Goal: Task Accomplishment & Management: Complete application form

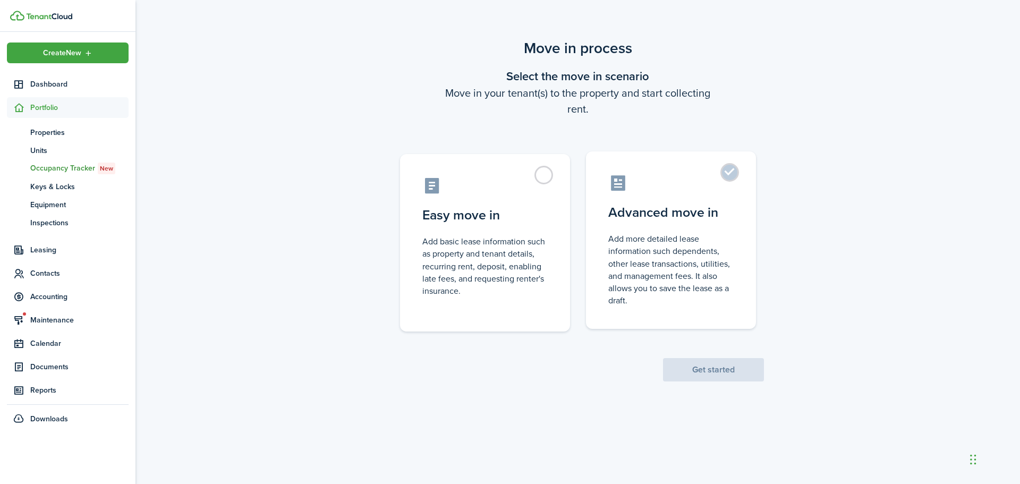
click at [721, 171] on label "Advanced move in Add more detailed lease information such dependents, other lea…" at bounding box center [671, 239] width 170 height 177
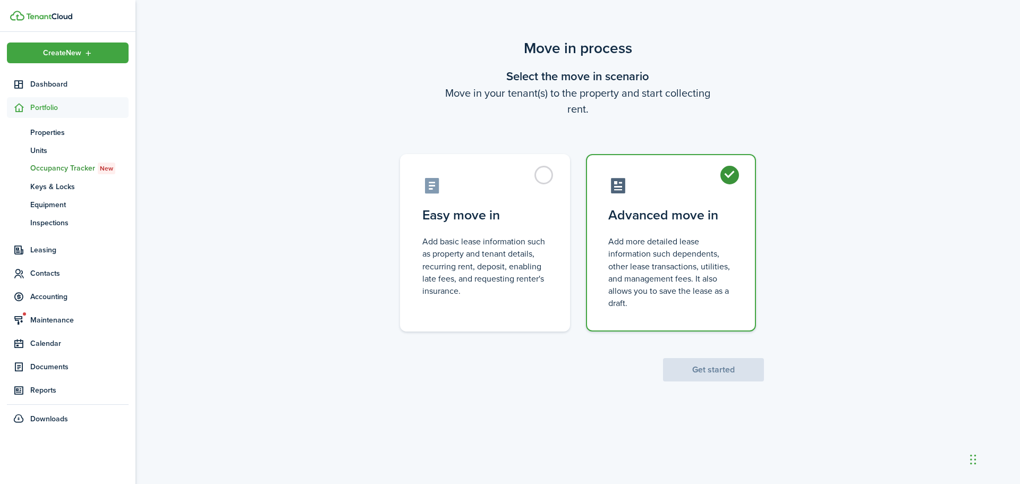
radio input "true"
click at [704, 367] on button "Get started" at bounding box center [713, 369] width 101 height 23
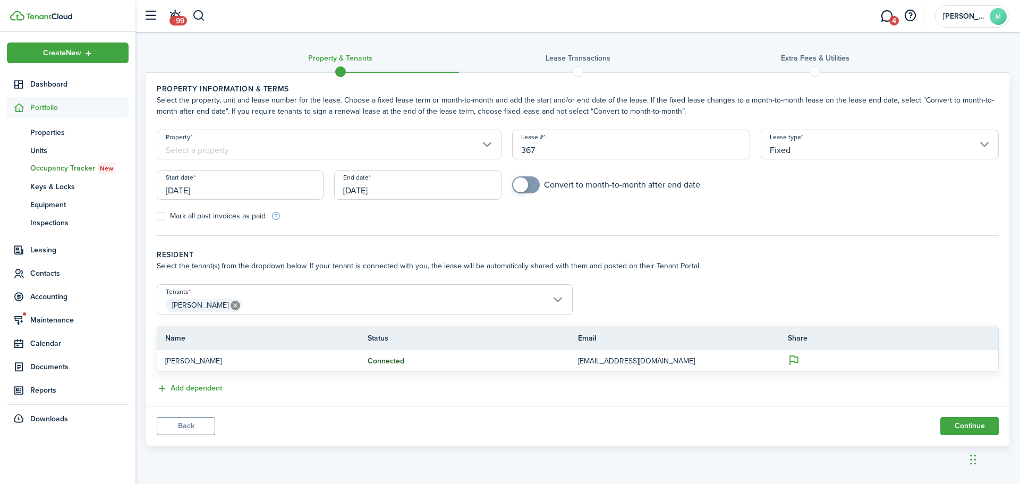
checkbox input "true"
click at [520, 181] on span at bounding box center [520, 184] width 15 height 15
click at [430, 183] on input "[DATE]" at bounding box center [417, 185] width 167 height 30
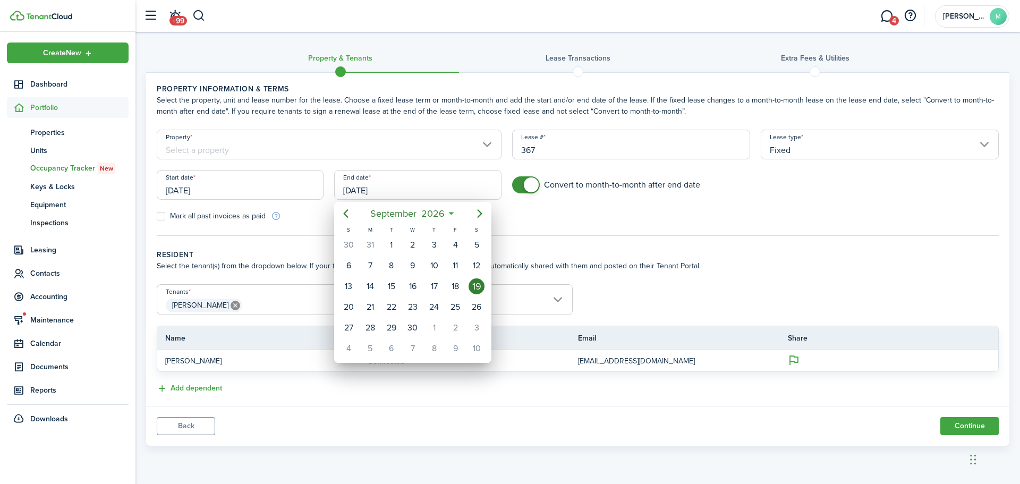
click at [253, 186] on div at bounding box center [510, 242] width 1190 height 654
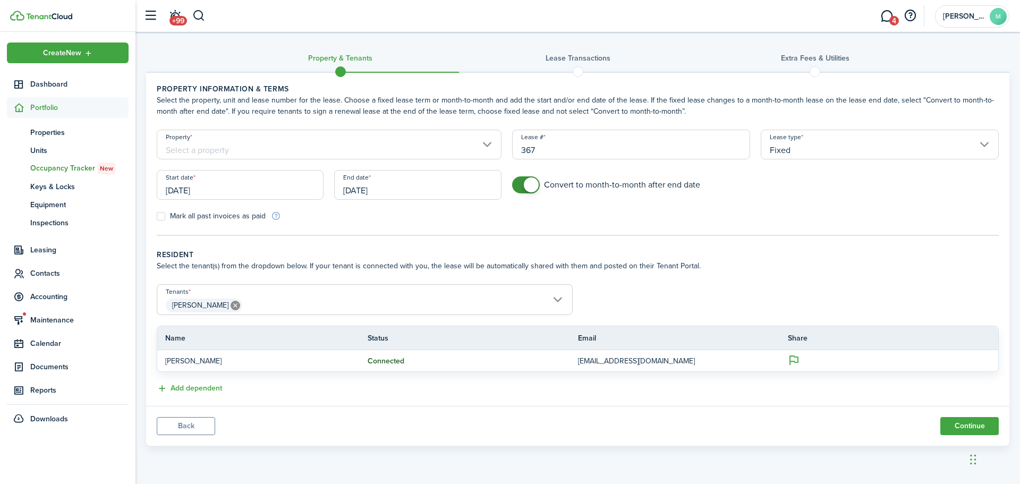
click at [240, 190] on input "[DATE]" at bounding box center [240, 185] width 167 height 30
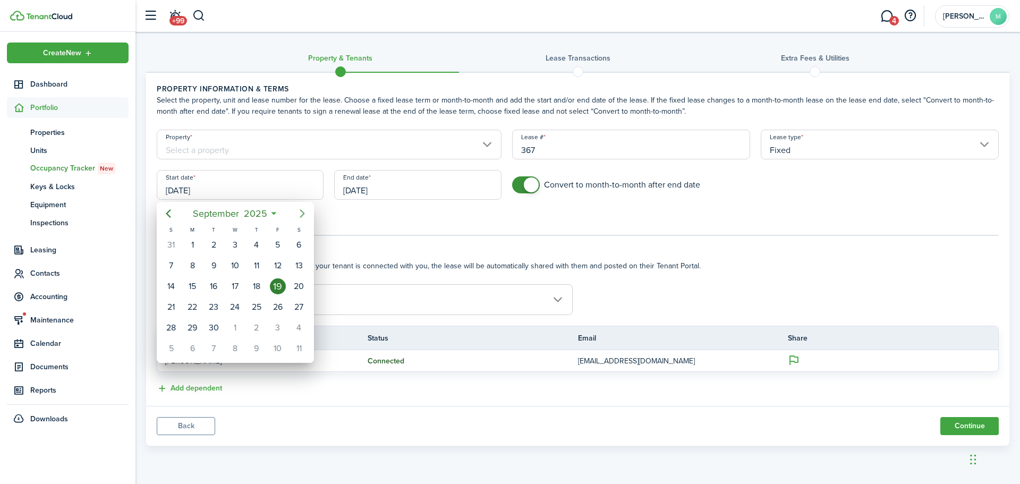
click at [301, 210] on icon "Next page" at bounding box center [302, 213] width 13 height 13
click at [234, 248] on div "1" at bounding box center [235, 245] width 16 height 16
type input "[DATE]"
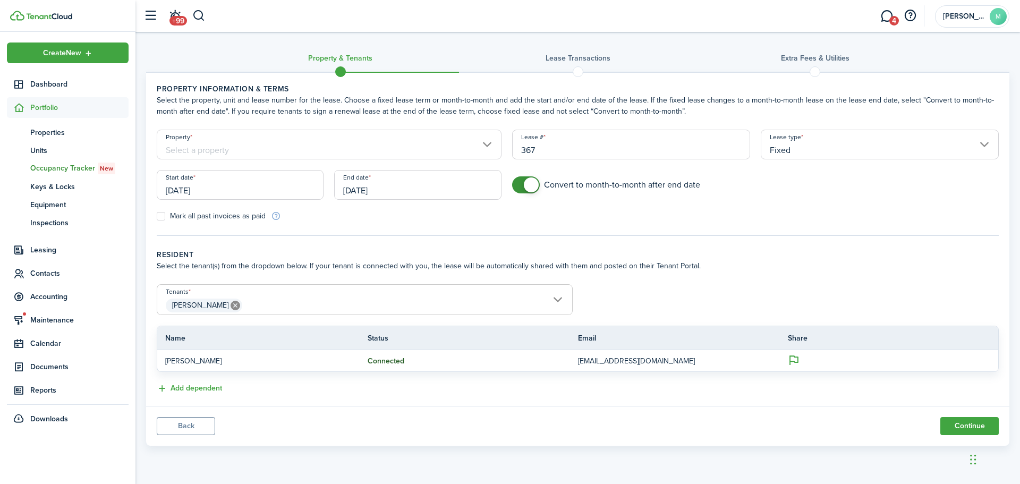
click at [437, 196] on input "[DATE]" at bounding box center [417, 185] width 167 height 30
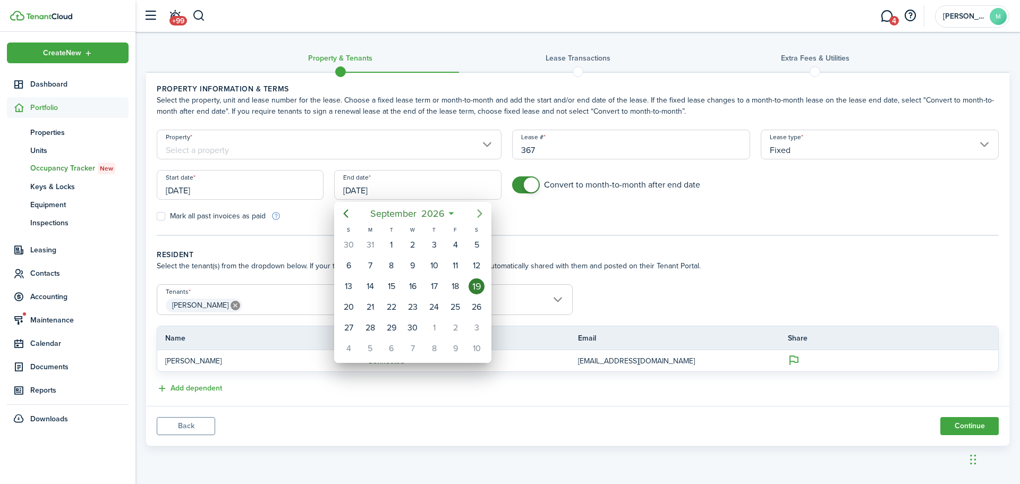
click at [480, 212] on icon "Next page" at bounding box center [480, 213] width 5 height 8
click at [448, 243] on div "2" at bounding box center [455, 245] width 16 height 16
type input "[DATE]"
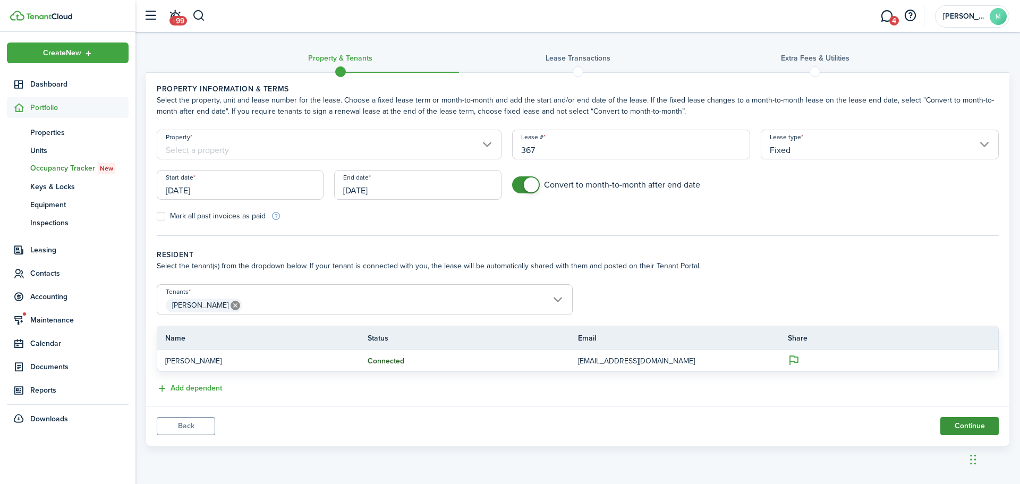
click at [974, 423] on button "Continue" at bounding box center [969, 426] width 58 height 18
click at [414, 139] on input "Property" at bounding box center [329, 145] width 345 height 30
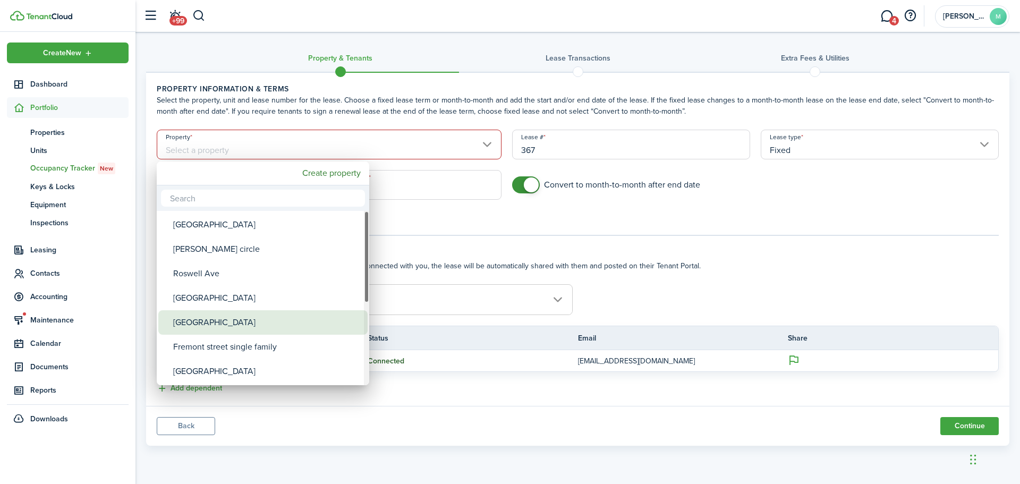
click at [248, 326] on div "[GEOGRAPHIC_DATA]" at bounding box center [267, 322] width 188 height 24
type input "[GEOGRAPHIC_DATA]"
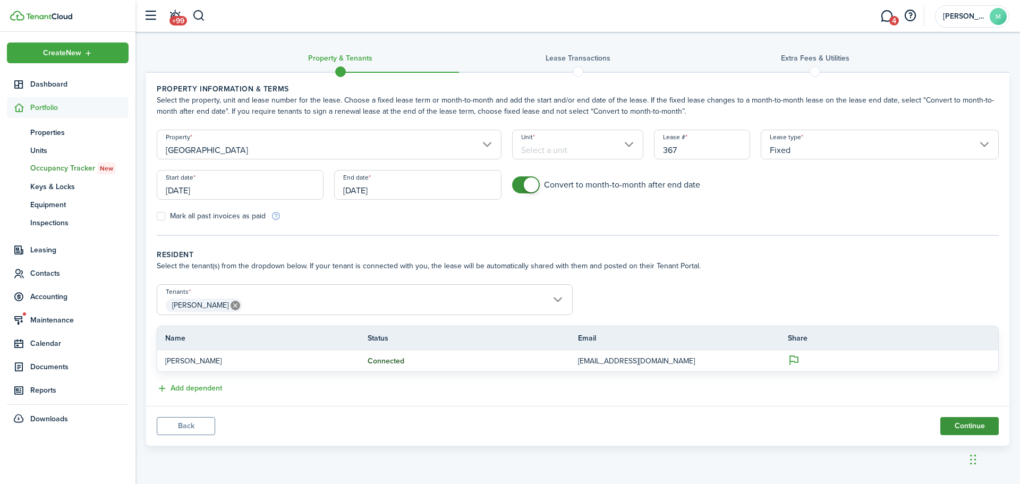
click at [967, 417] on button "Continue" at bounding box center [969, 426] width 58 height 18
click at [603, 144] on input "Unit" at bounding box center [578, 145] width 132 height 30
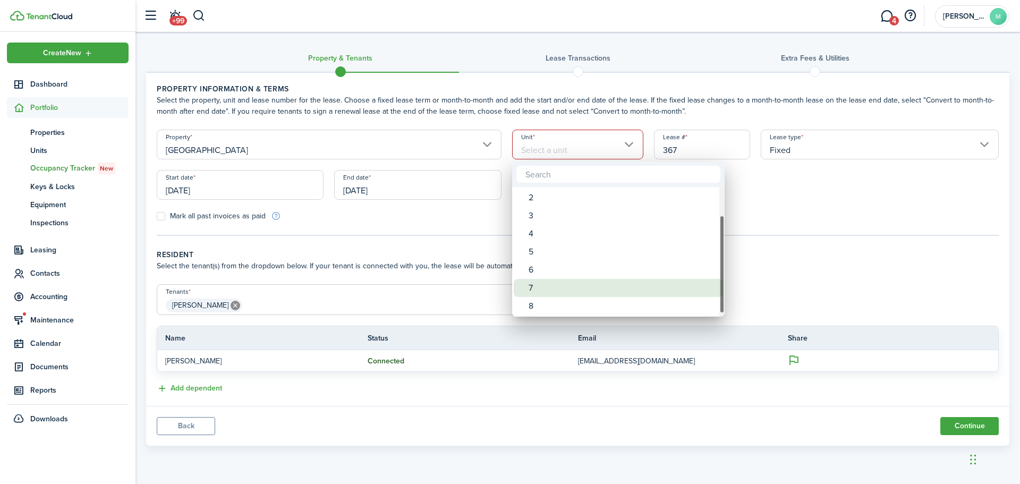
click at [543, 288] on div "7" at bounding box center [623, 288] width 188 height 18
type input "7"
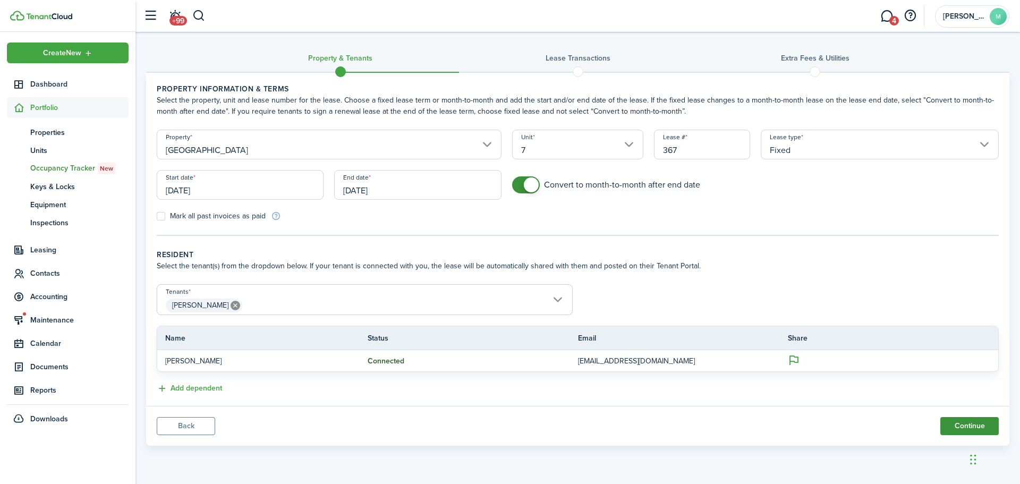
click at [969, 425] on button "Continue" at bounding box center [969, 426] width 58 height 18
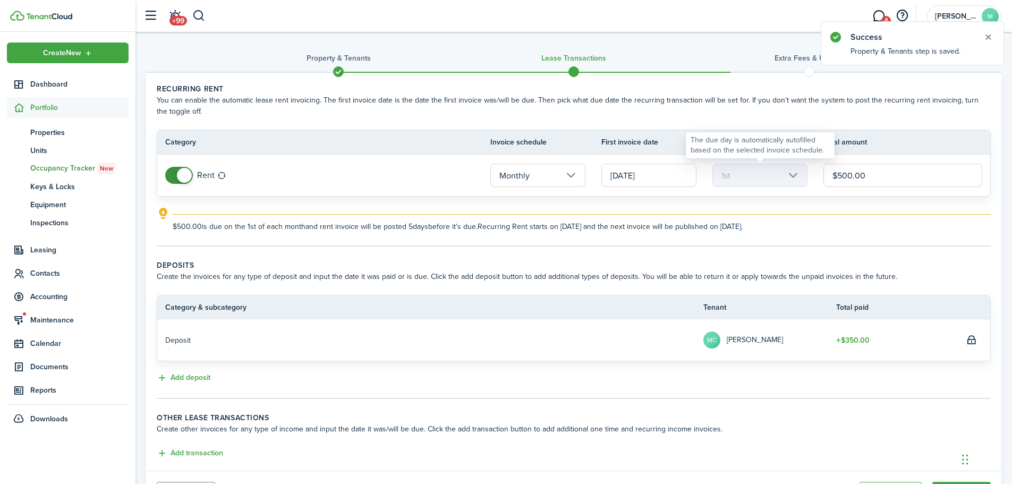
drag, startPoint x: 884, startPoint y: 170, endPoint x: 797, endPoint y: 169, distance: 86.6
click at [797, 169] on tr "Rent Monthly [DATE] 1st $500.00" at bounding box center [573, 175] width 833 height 41
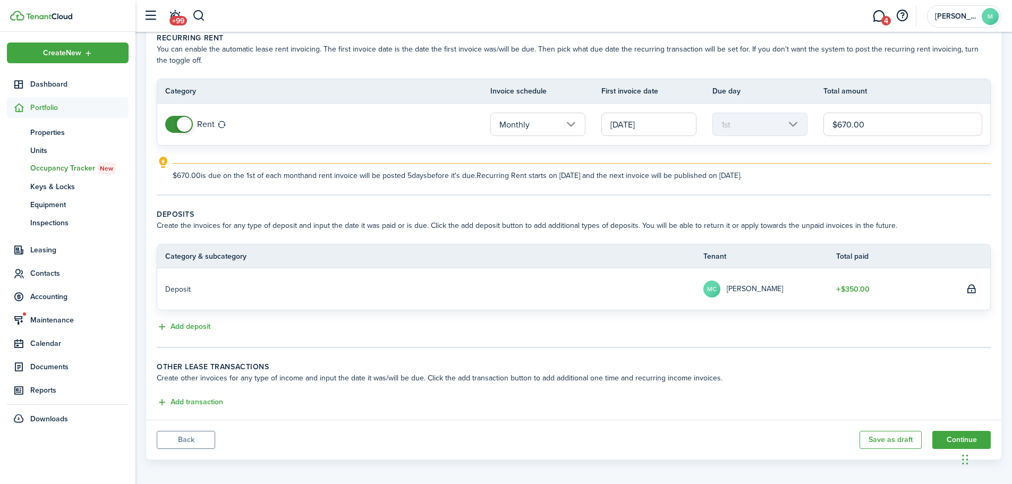
scroll to position [53, 0]
type input "$670.00"
click at [187, 325] on button "Add deposit" at bounding box center [184, 325] width 54 height 12
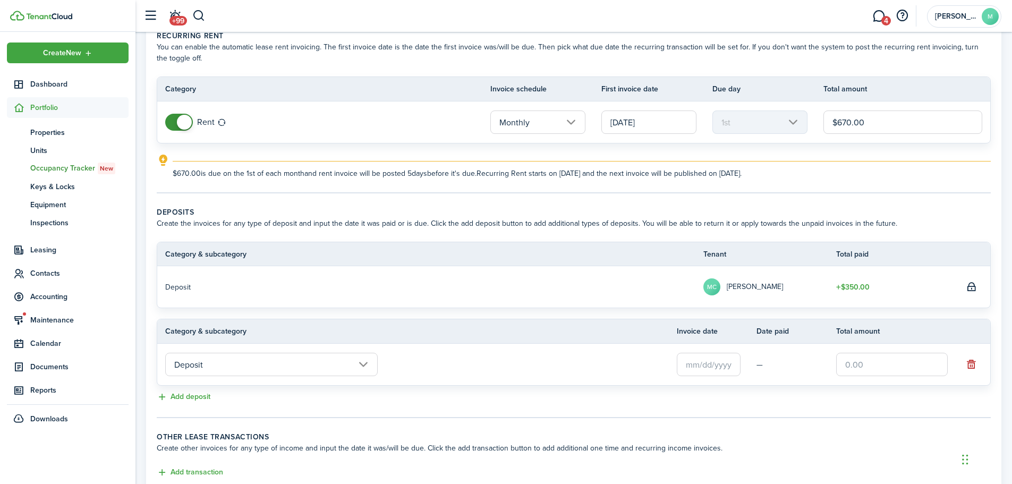
click at [296, 362] on input "Deposit" at bounding box center [271, 364] width 212 height 23
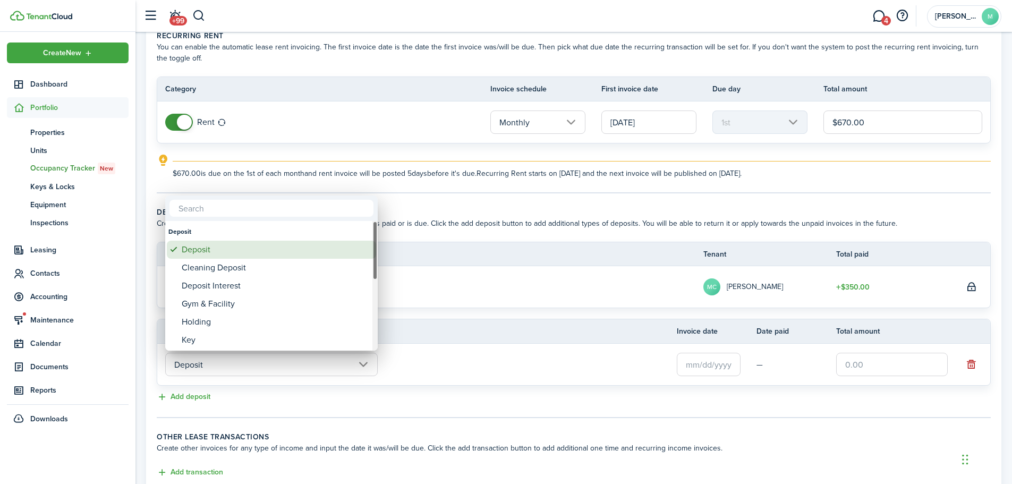
click at [223, 255] on div "Deposit" at bounding box center [276, 250] width 188 height 18
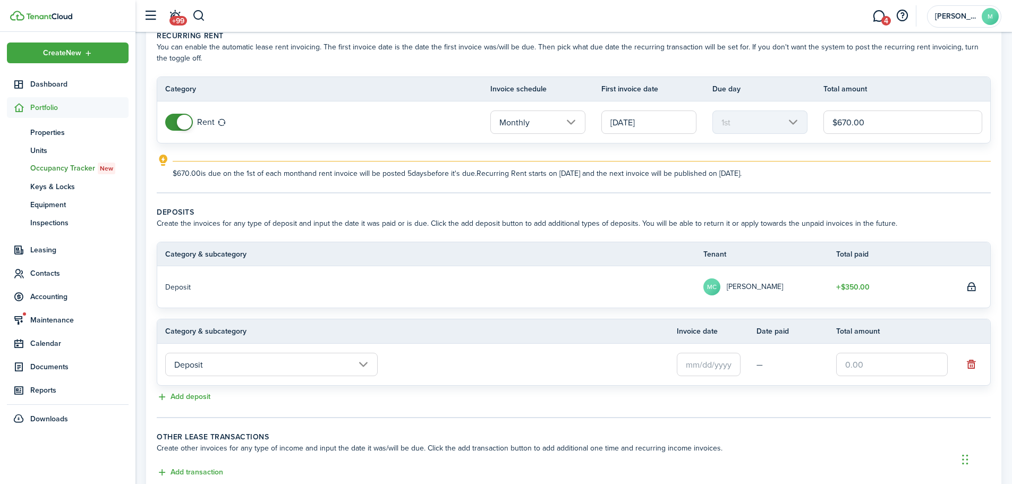
click at [877, 364] on input "text" at bounding box center [892, 364] width 112 height 23
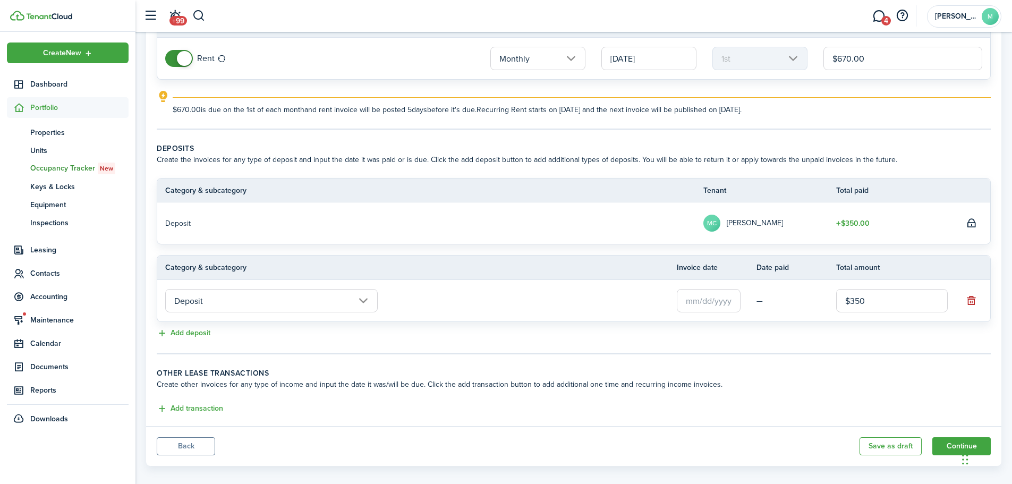
scroll to position [128, 0]
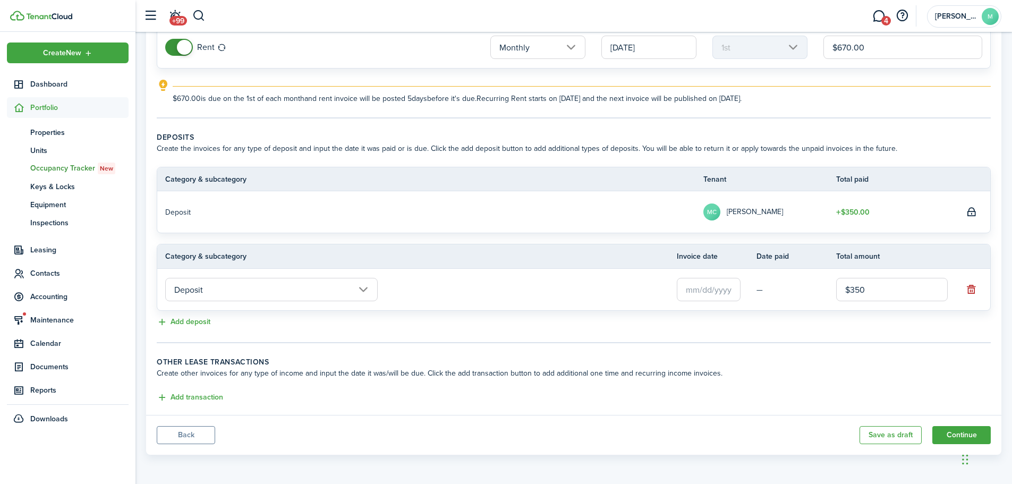
type input "$350.00"
click at [941, 436] on button "Continue" at bounding box center [961, 435] width 58 height 18
drag, startPoint x: 700, startPoint y: 300, endPoint x: 709, endPoint y: 295, distance: 10.0
click at [709, 295] on input "text" at bounding box center [709, 289] width 64 height 23
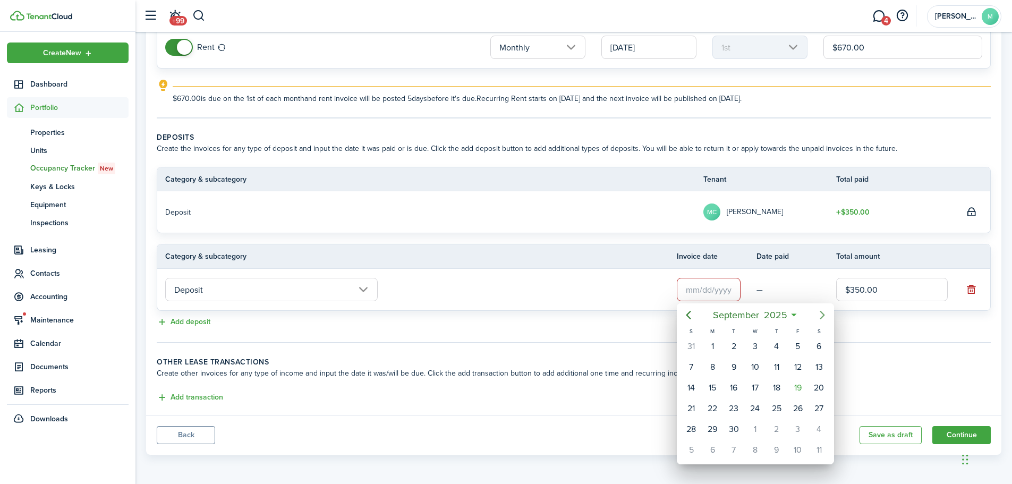
click at [828, 316] on icon "Next page" at bounding box center [822, 315] width 13 height 13
click at [796, 344] on div "3" at bounding box center [798, 346] width 16 height 16
type input "[DATE]"
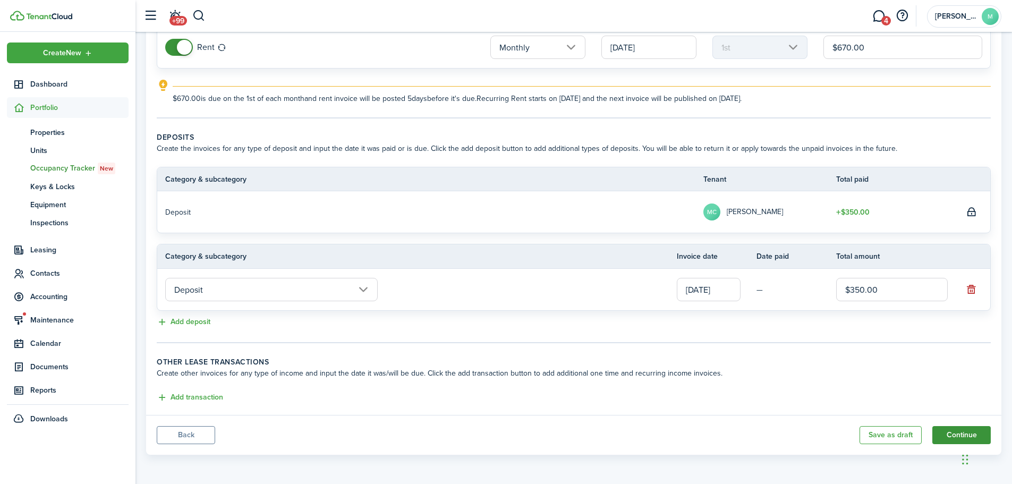
click at [953, 433] on button "Continue" at bounding box center [961, 435] width 58 height 18
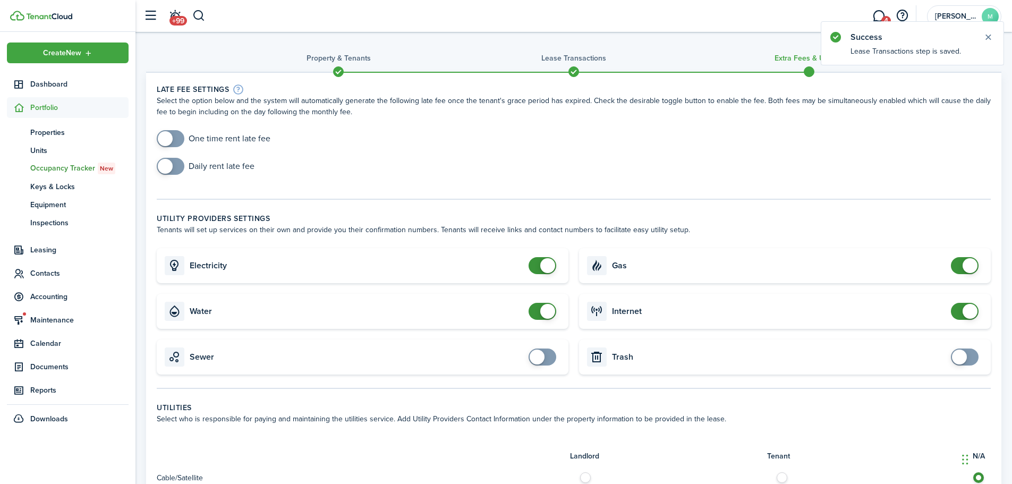
checkbox input "true"
click at [165, 140] on span at bounding box center [165, 138] width 15 height 15
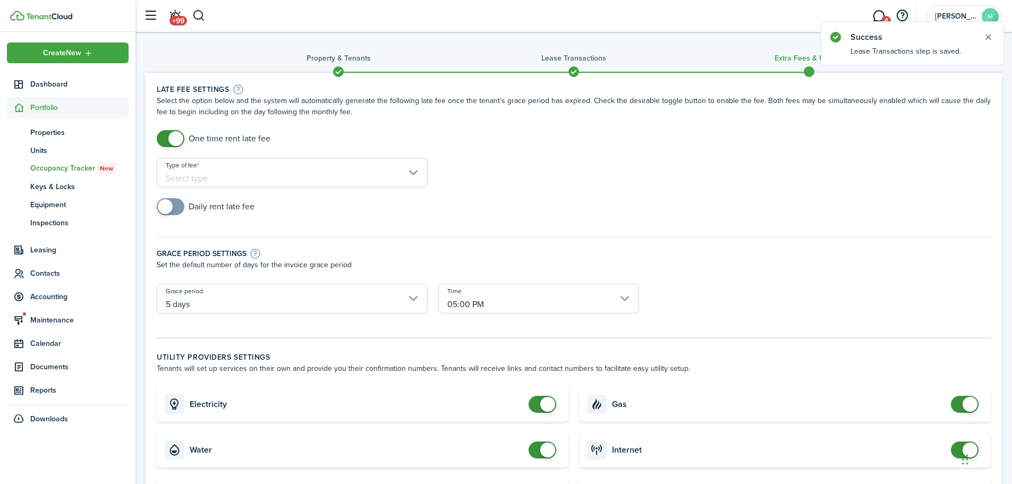
click at [269, 176] on input "Type of fee" at bounding box center [292, 173] width 271 height 30
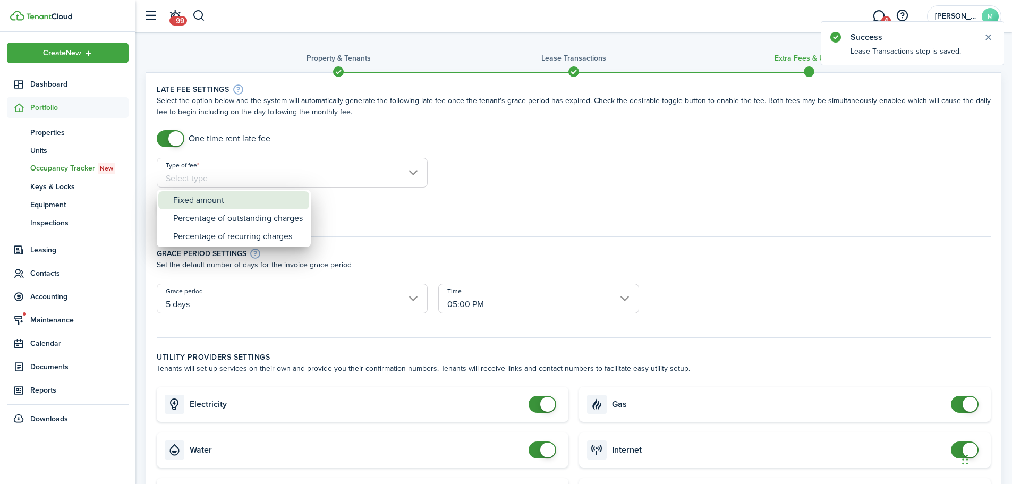
click at [258, 203] on div "Fixed amount" at bounding box center [238, 200] width 130 height 18
type input "Fixed amount"
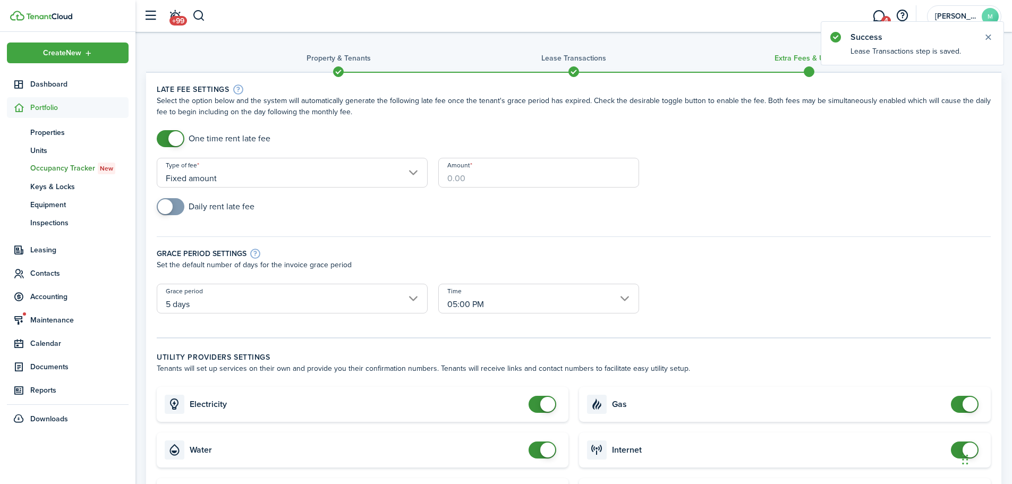
click at [454, 180] on input "Amount" at bounding box center [538, 173] width 201 height 30
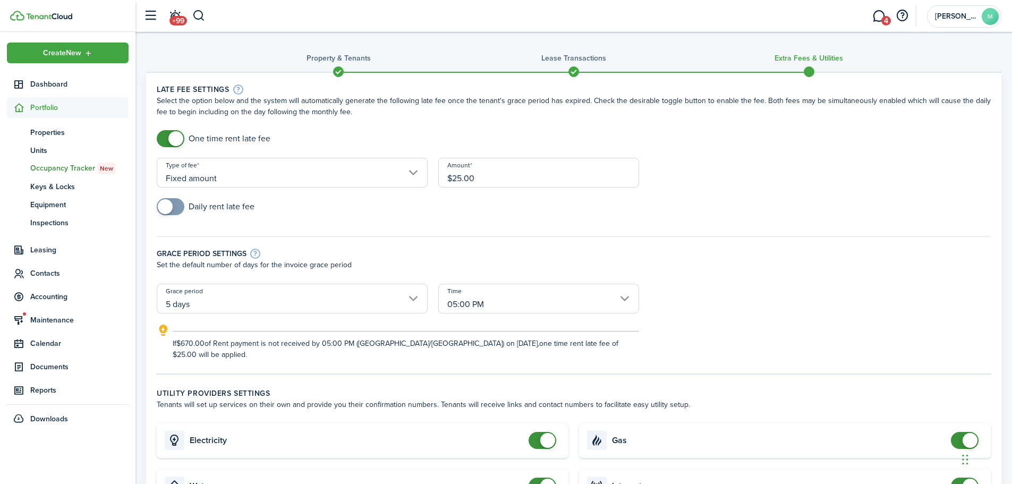
click at [404, 308] on input "5 days" at bounding box center [292, 299] width 271 height 30
type input "$25.00"
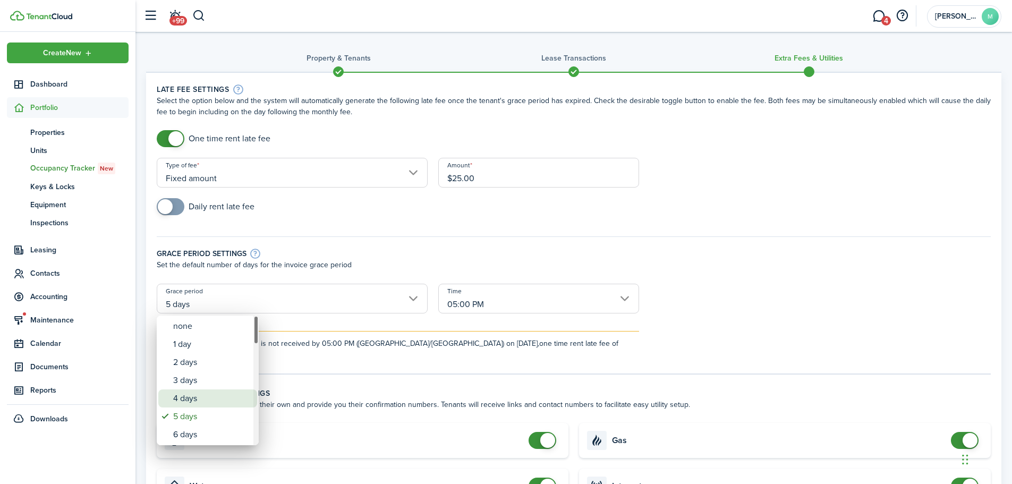
click at [207, 397] on div "4 days" at bounding box center [212, 398] width 78 height 18
type input "4 days"
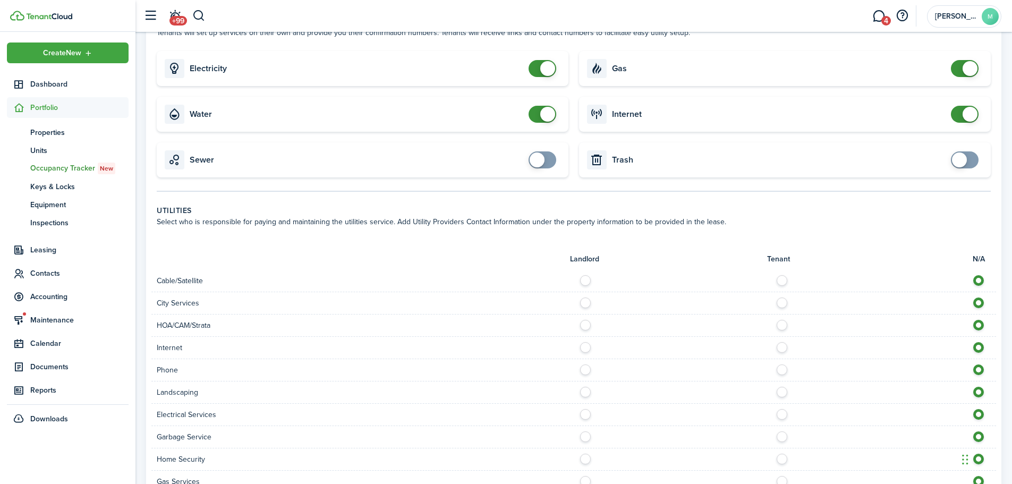
scroll to position [478, 0]
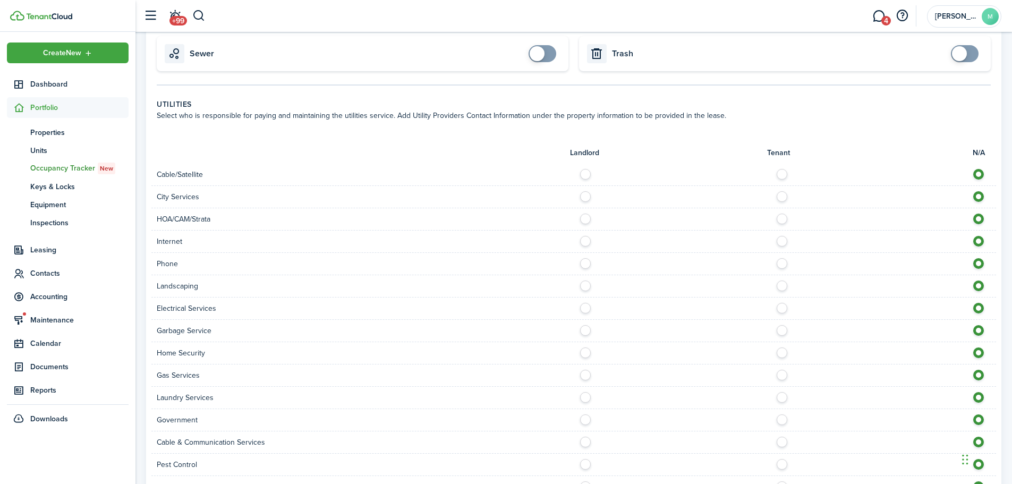
click at [786, 169] on label at bounding box center [785, 171] width 19 height 5
radio input "true"
click at [587, 191] on label at bounding box center [588, 193] width 19 height 5
radio input "true"
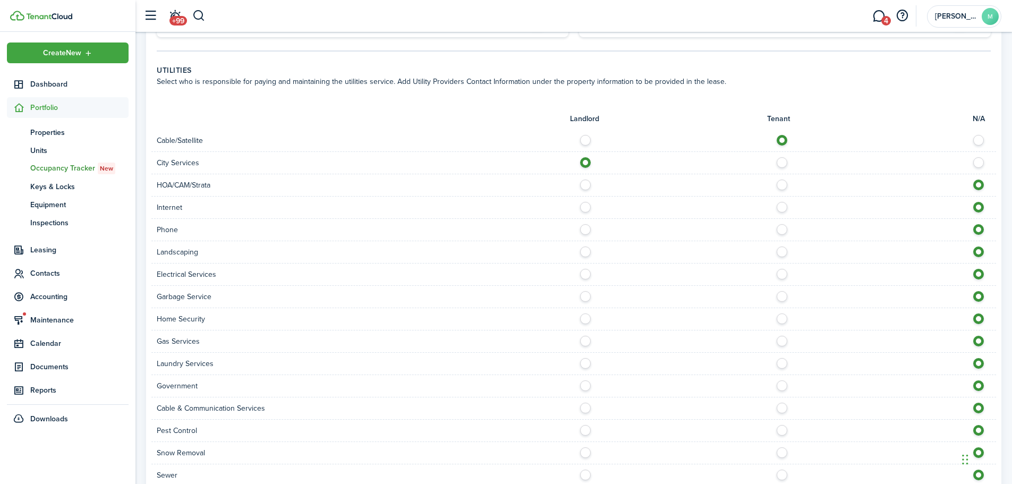
scroll to position [531, 0]
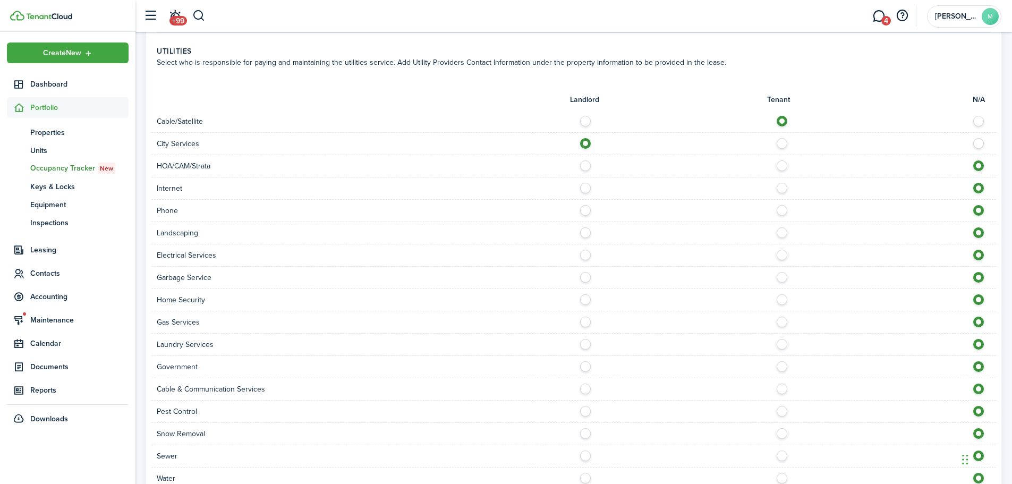
click at [782, 183] on label at bounding box center [785, 185] width 19 height 5
radio input "true"
click at [784, 205] on label at bounding box center [785, 207] width 19 height 5
radio input "true"
click at [588, 227] on label at bounding box center [588, 229] width 19 height 5
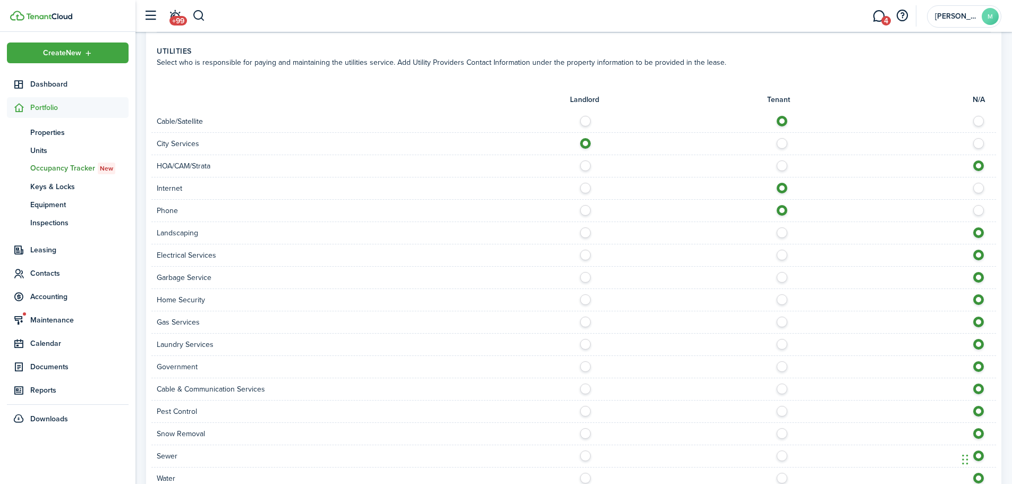
radio input "true"
click at [588, 250] on label at bounding box center [588, 252] width 19 height 5
radio input "true"
click at [585, 272] on label at bounding box center [588, 274] width 19 height 5
radio input "true"
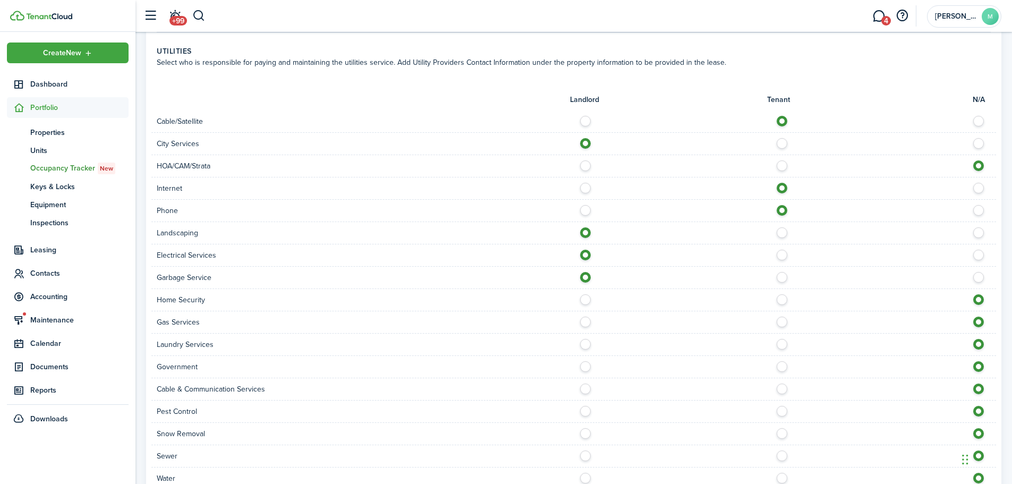
scroll to position [584, 0]
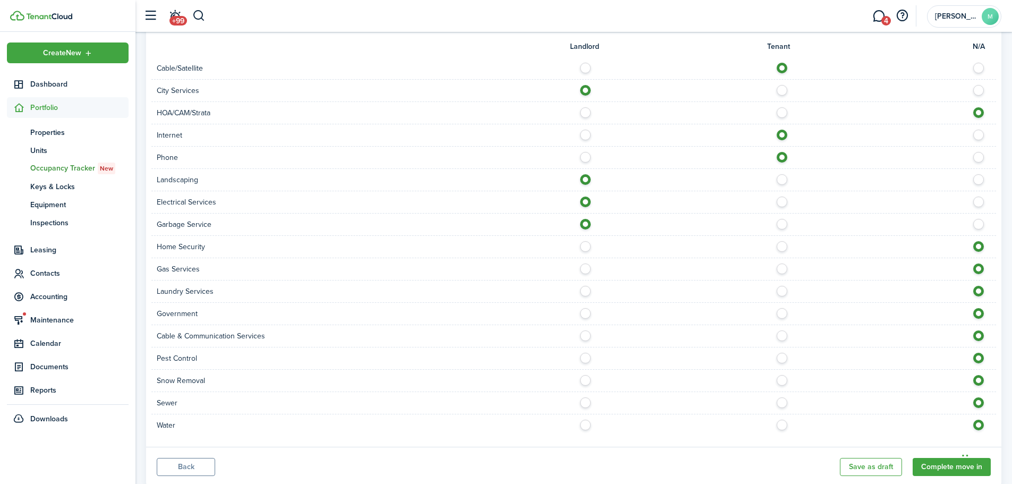
click at [779, 241] on label at bounding box center [785, 243] width 19 height 5
radio input "true"
click at [588, 263] on label at bounding box center [588, 265] width 19 height 5
radio input "true"
click at [781, 286] on label at bounding box center [785, 288] width 19 height 5
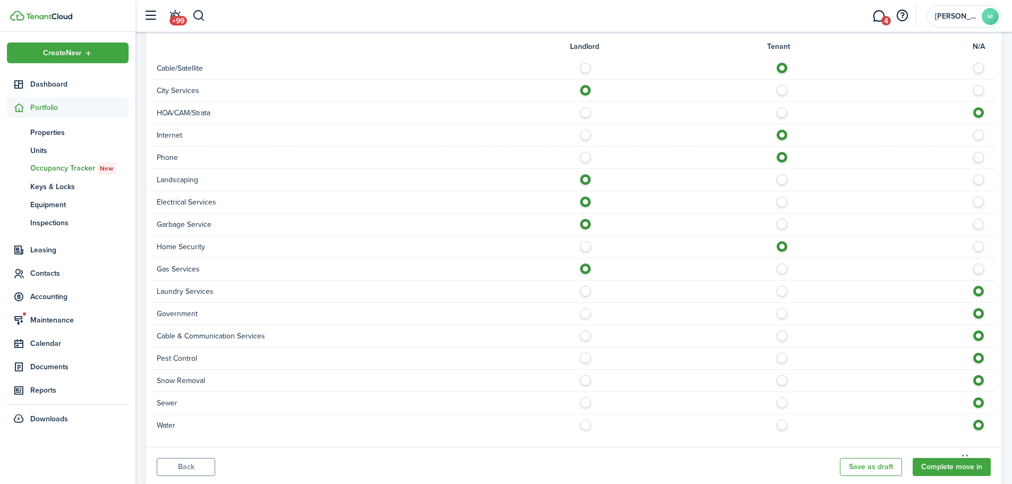
radio input "true"
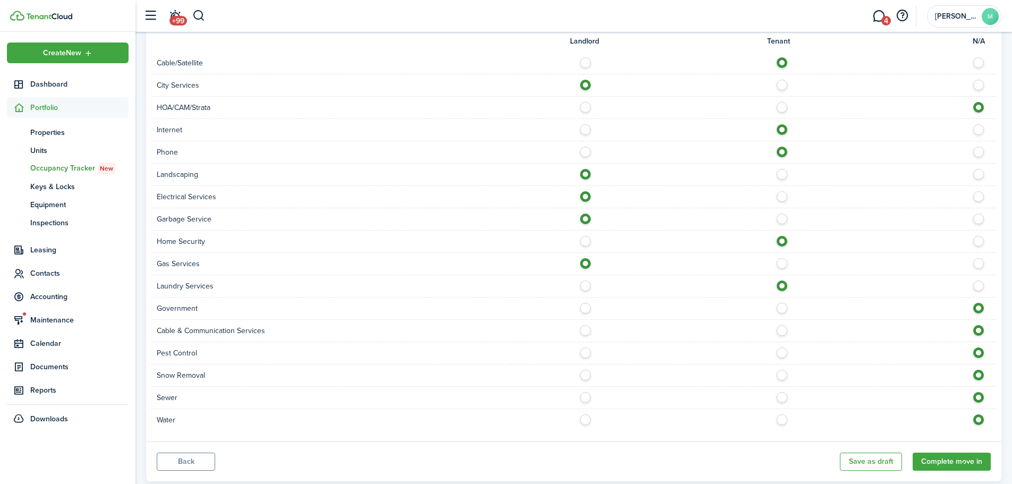
scroll to position [605, 0]
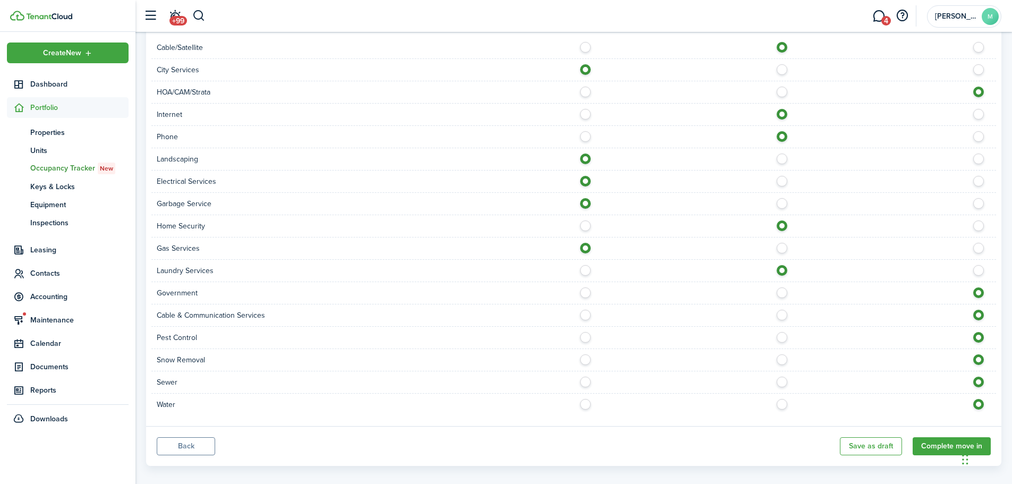
click at [779, 310] on label at bounding box center [785, 312] width 19 height 5
radio input "true"
click at [782, 332] on label at bounding box center [785, 334] width 19 height 5
radio input "true"
click at [782, 354] on label at bounding box center [785, 356] width 19 height 5
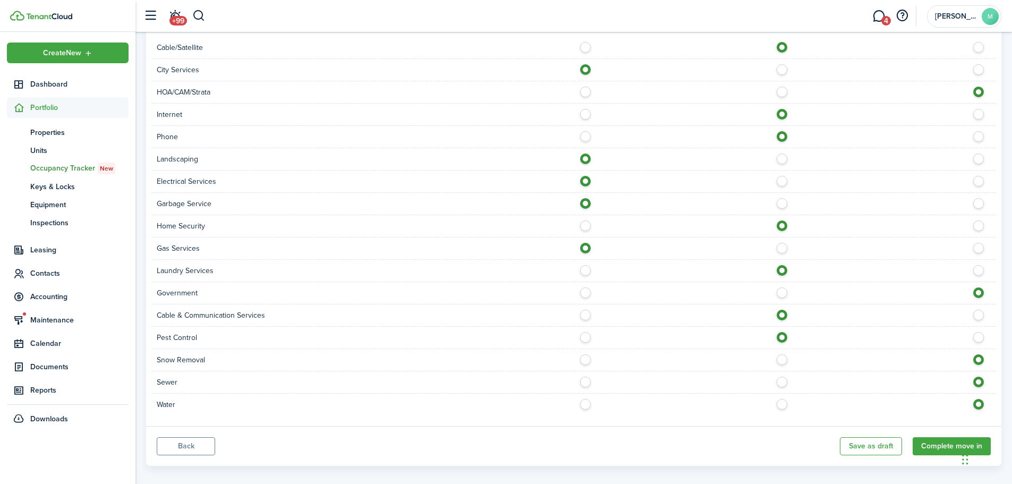
radio input "true"
drag, startPoint x: 584, startPoint y: 365, endPoint x: 589, endPoint y: 371, distance: 8.0
click at [588, 371] on div "Sewer" at bounding box center [573, 382] width 845 height 22
click at [590, 377] on label at bounding box center [588, 379] width 19 height 5
radio input "true"
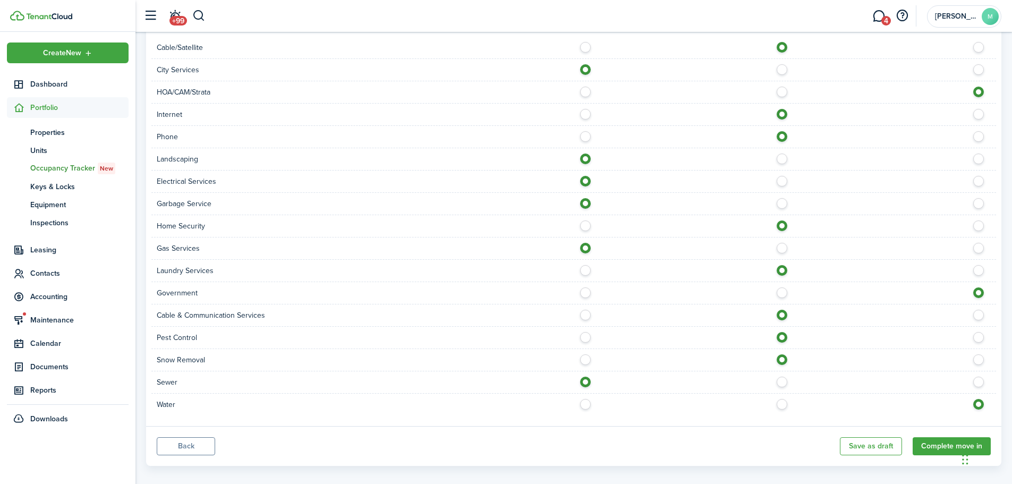
click at [590, 399] on label at bounding box center [588, 401] width 19 height 5
radio input "true"
click at [931, 438] on button "Complete move in" at bounding box center [952, 446] width 78 height 18
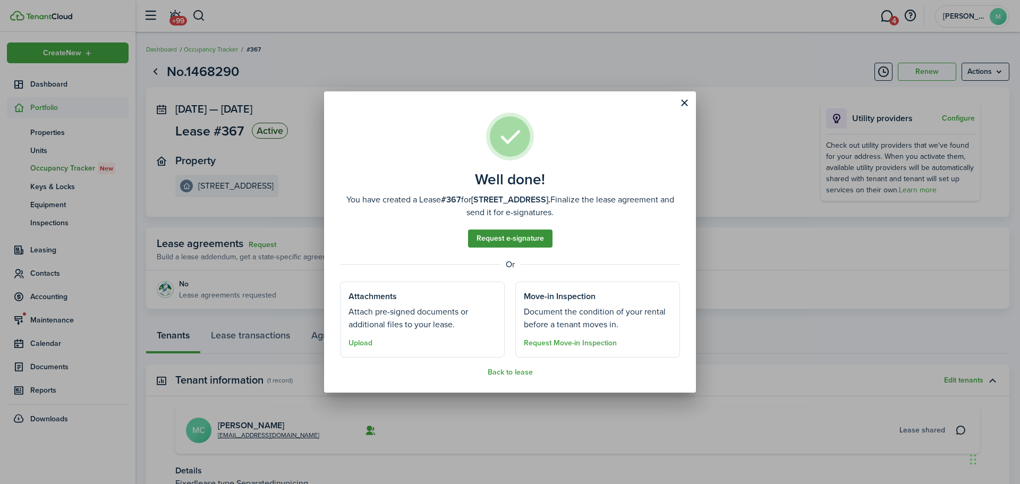
click at [478, 236] on link "Request e-signature" at bounding box center [510, 238] width 84 height 18
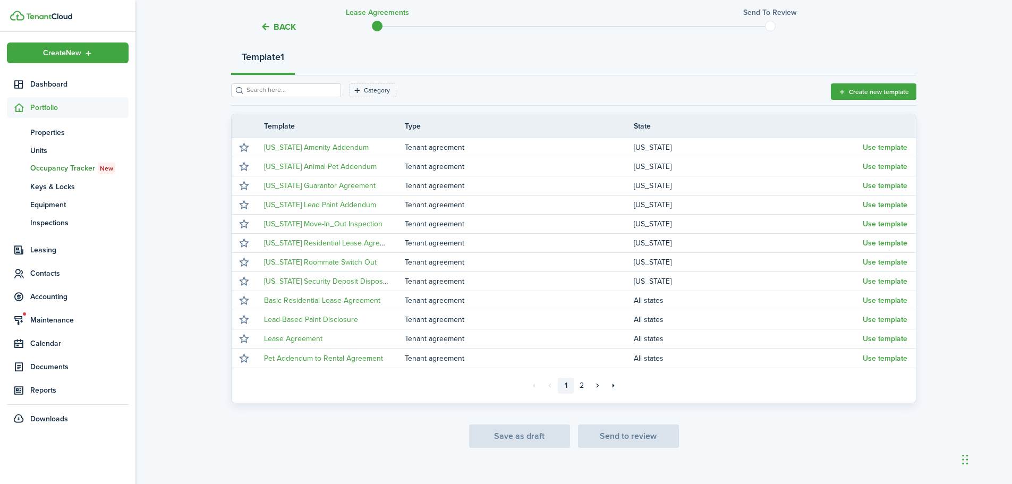
scroll to position [137, 0]
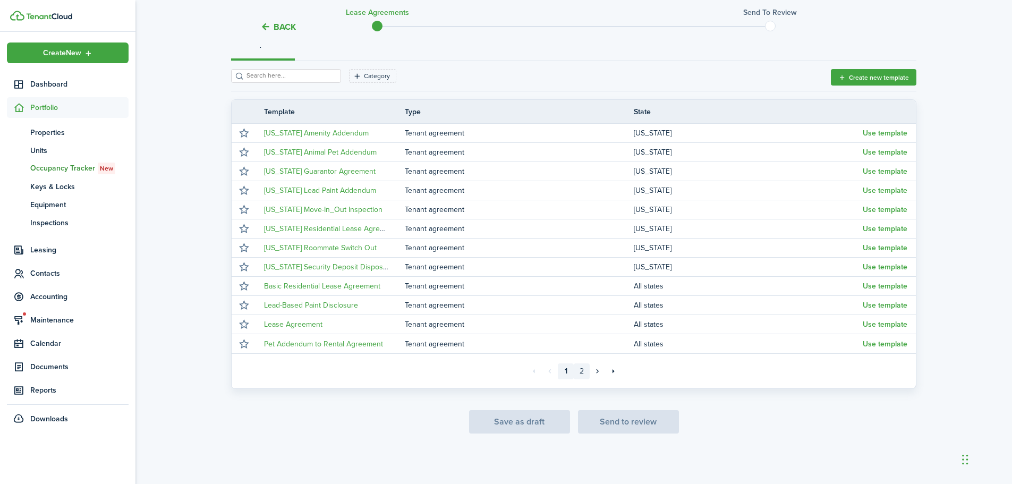
click at [585, 370] on link "2" at bounding box center [582, 371] width 16 height 16
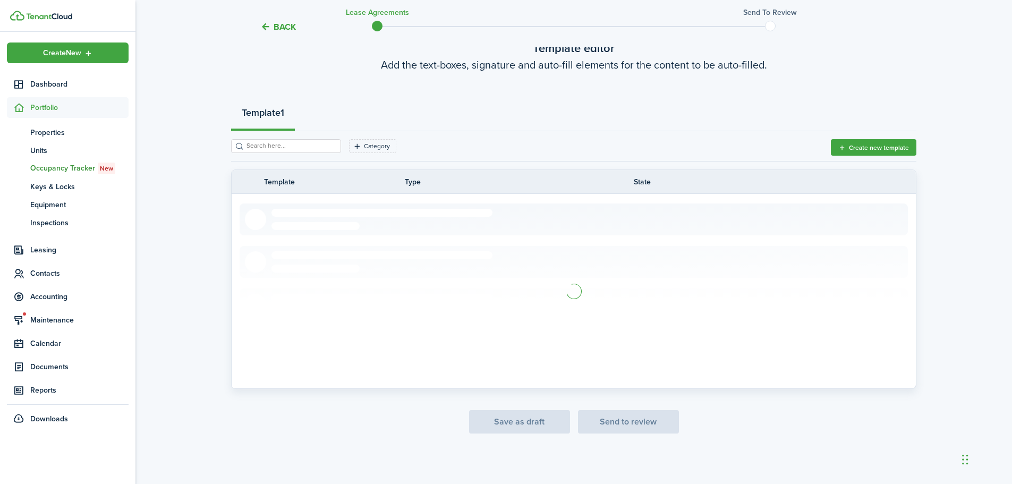
scroll to position [61, 0]
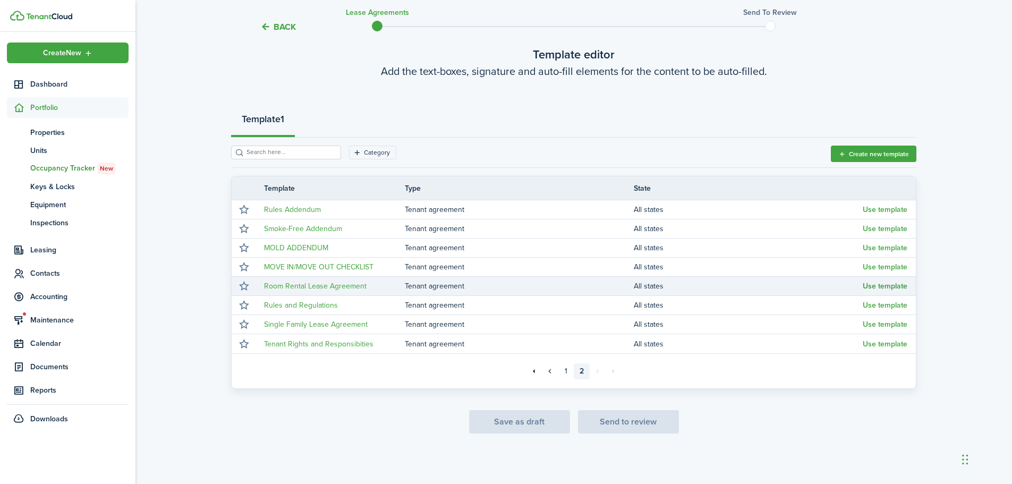
click at [874, 283] on button "Use template" at bounding box center [885, 286] width 45 height 8
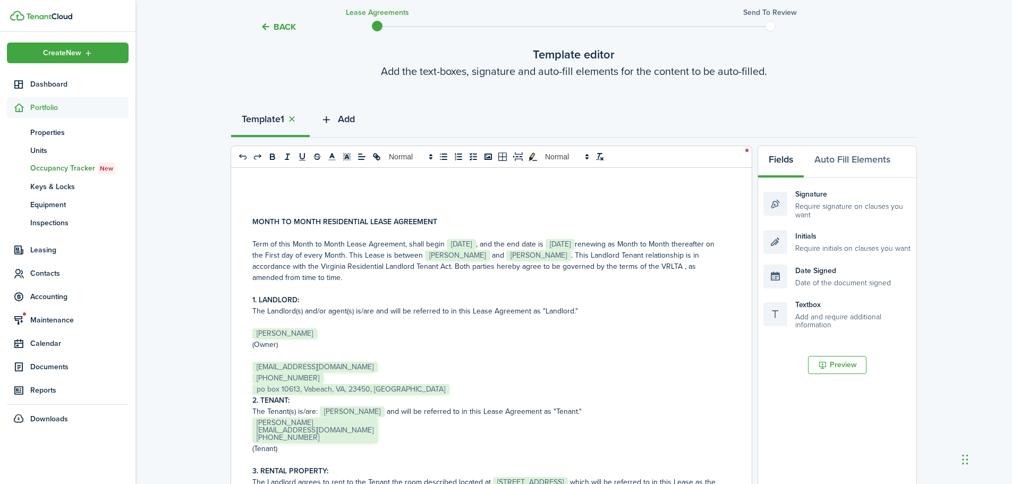
click at [342, 117] on span "Add" at bounding box center [346, 119] width 17 height 14
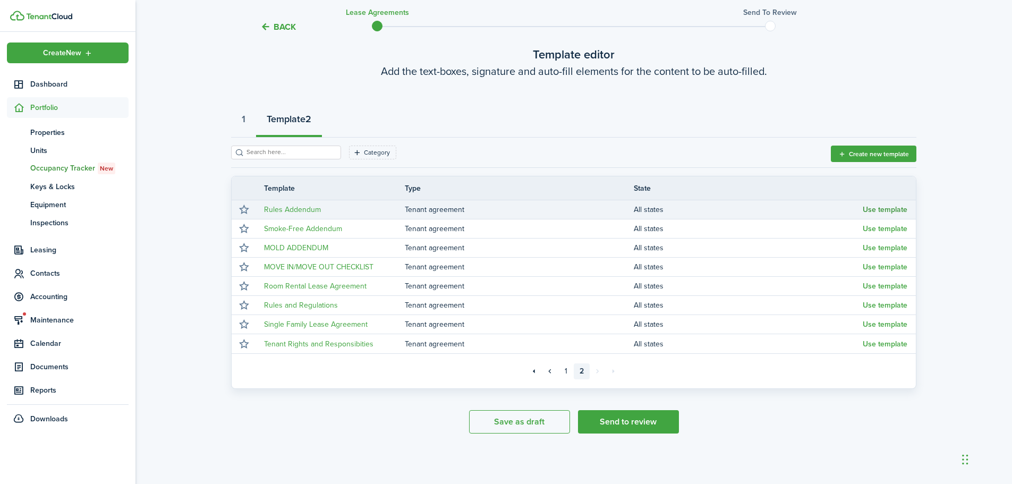
click at [878, 208] on button "Use template" at bounding box center [885, 210] width 45 height 8
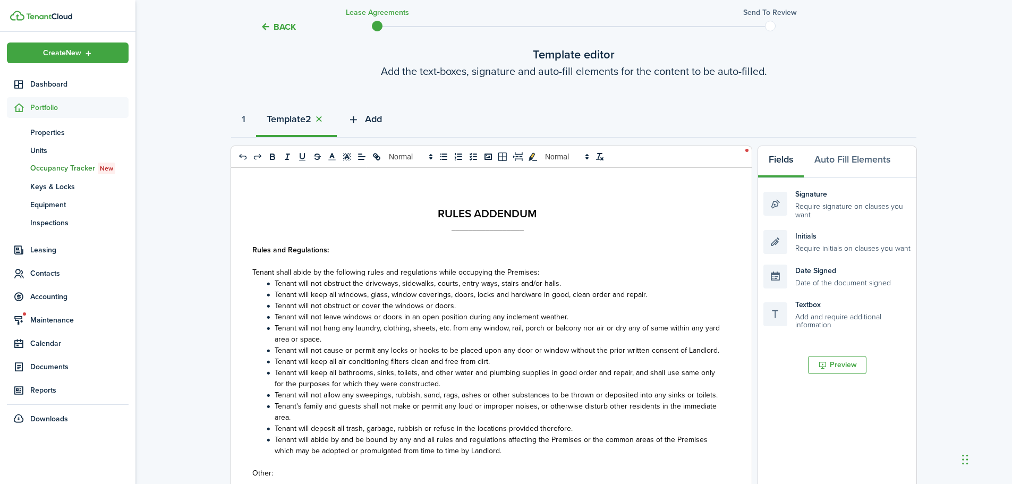
click at [382, 123] on span "Add" at bounding box center [373, 119] width 17 height 14
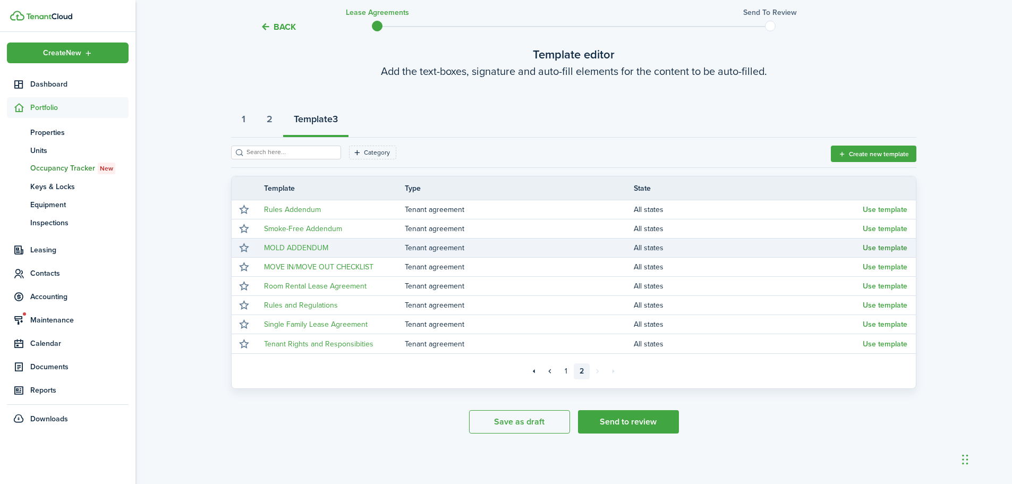
click at [875, 244] on button "Use template" at bounding box center [885, 248] width 45 height 8
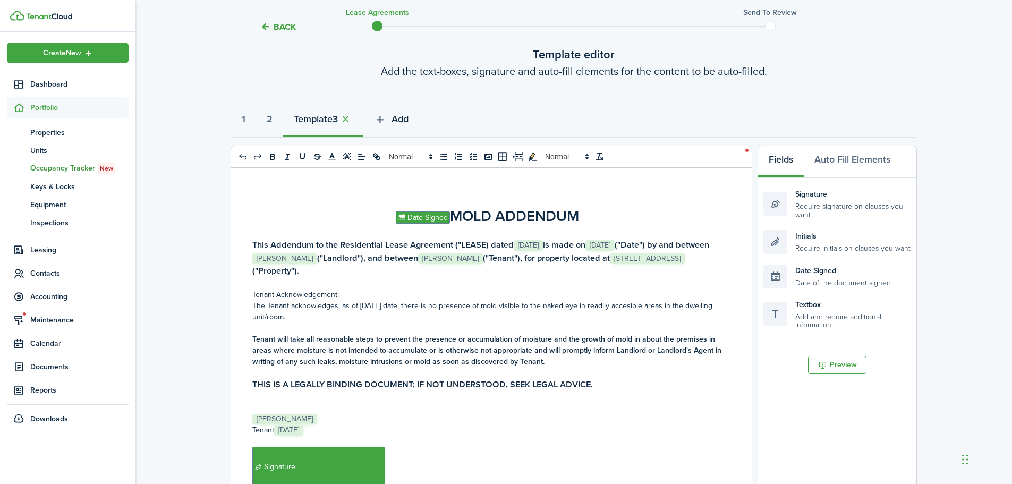
click at [409, 115] on span "Add" at bounding box center [400, 119] width 17 height 14
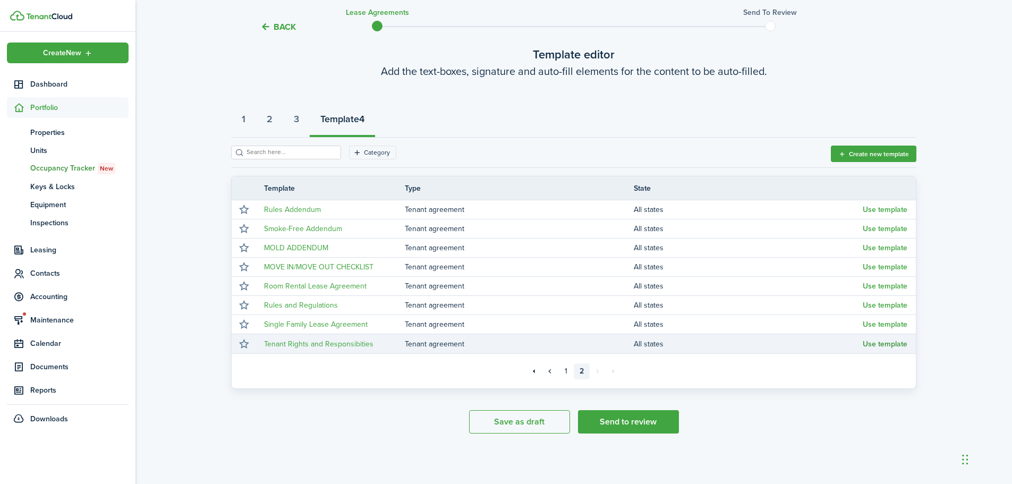
click at [877, 342] on button "Use template" at bounding box center [885, 344] width 45 height 8
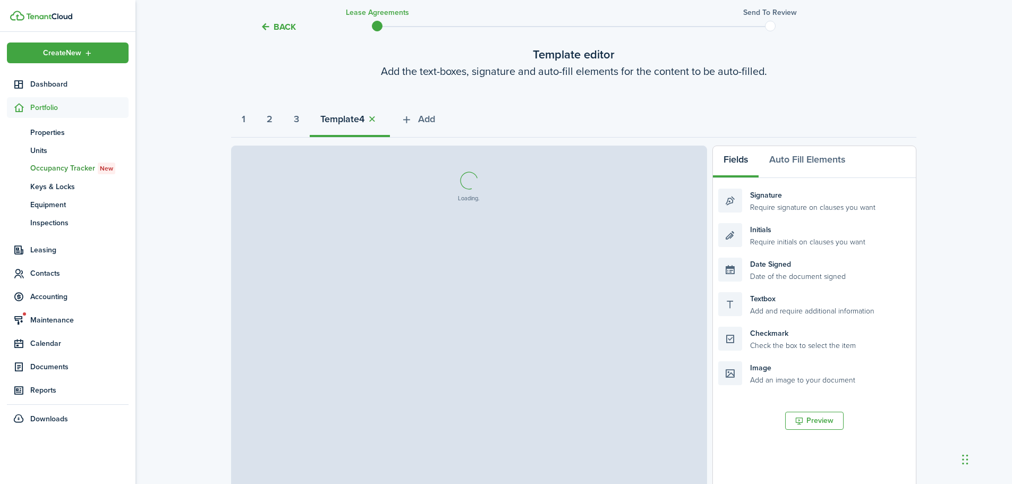
select select "fit"
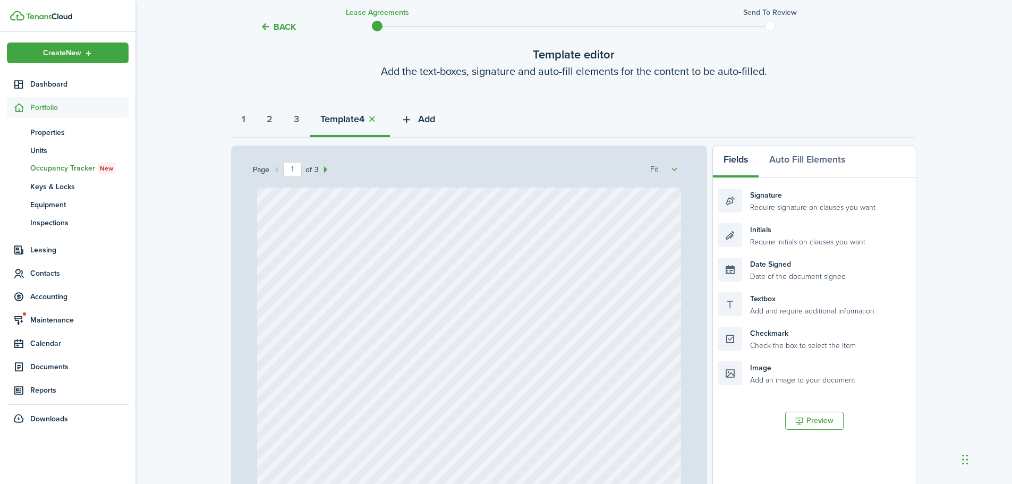
click at [429, 120] on span "Add" at bounding box center [426, 119] width 17 height 14
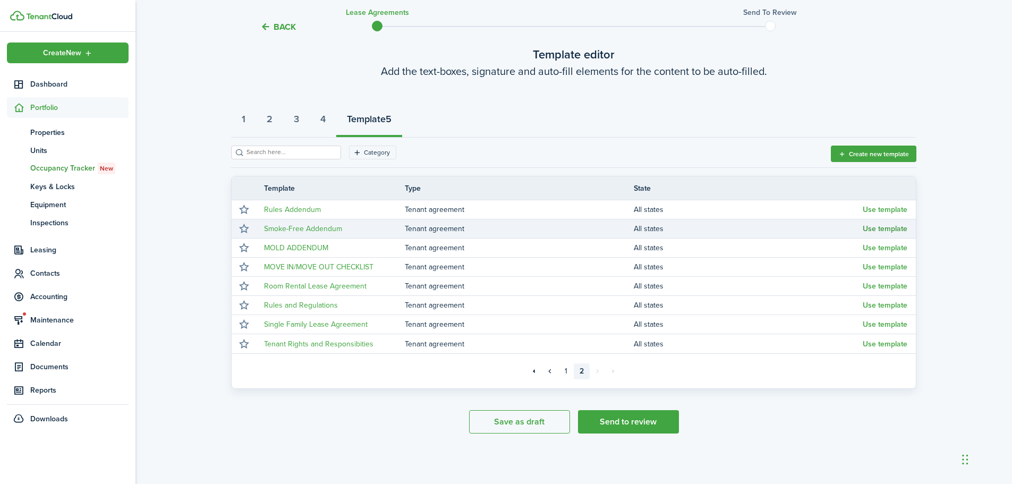
click at [888, 228] on button "Use template" at bounding box center [885, 229] width 45 height 8
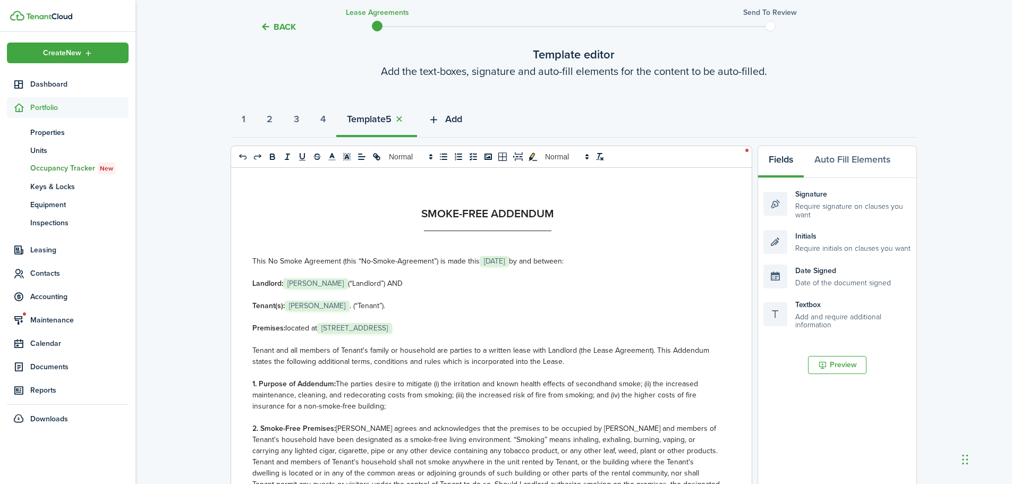
select select "fit"
click at [460, 121] on span "Add" at bounding box center [453, 119] width 17 height 14
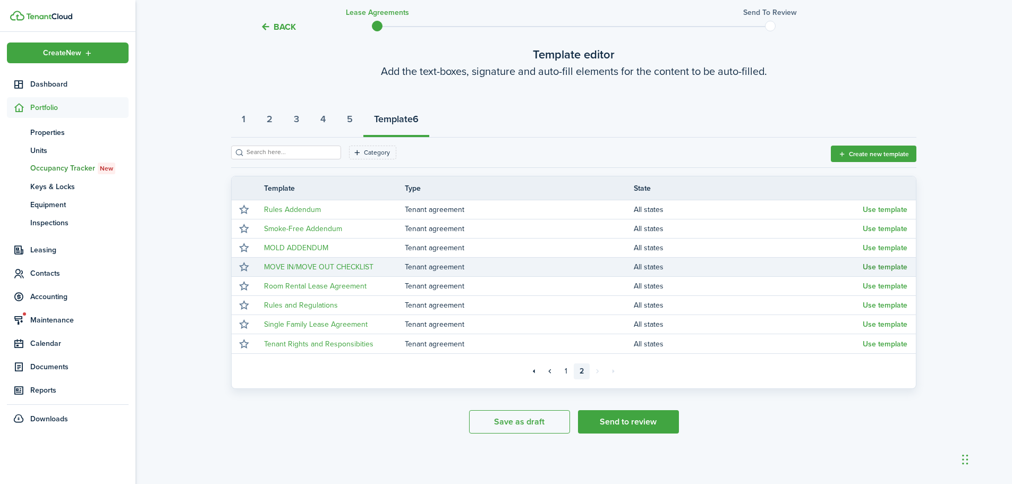
click at [874, 263] on button "Use template" at bounding box center [885, 267] width 45 height 8
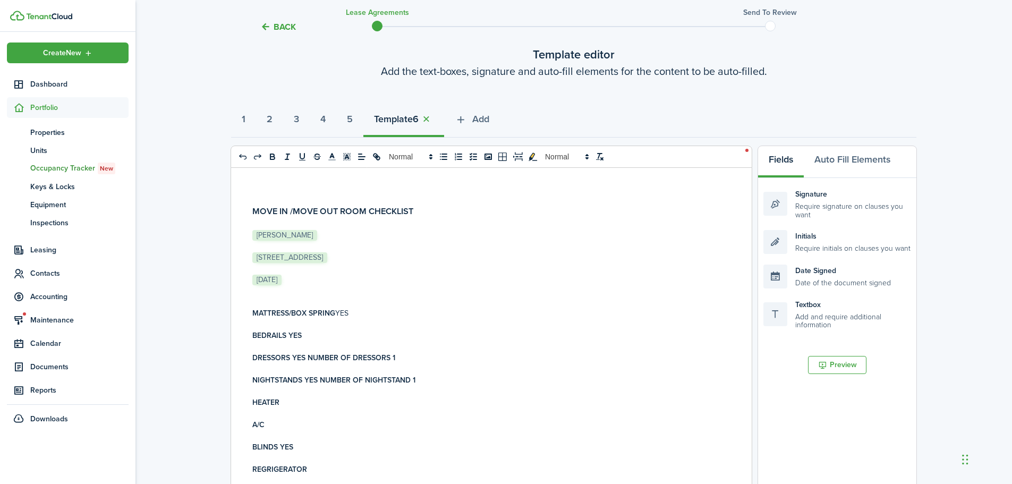
select select "fit"
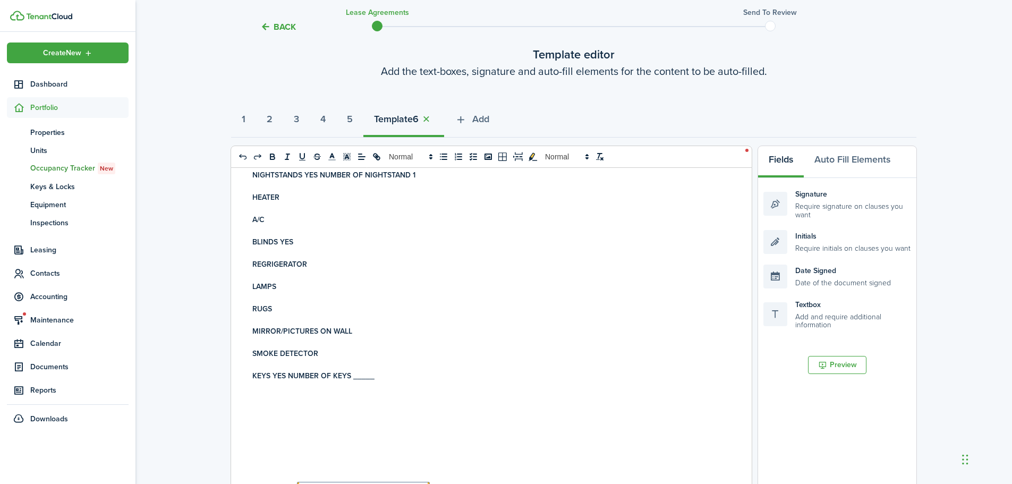
scroll to position [266, 0]
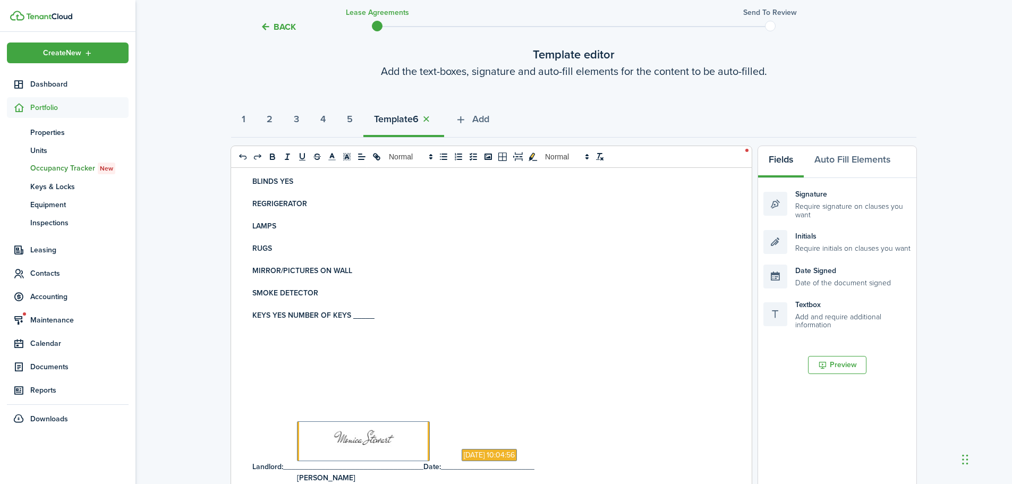
click at [361, 313] on strong "KEYS YES NUMBER OF KEYS _____" at bounding box center [313, 315] width 122 height 11
drag, startPoint x: 351, startPoint y: 314, endPoint x: 373, endPoint y: 314, distance: 22.3
click at [373, 314] on strong "KEYS YES NUMBER OF KEYS __2___" at bounding box center [315, 315] width 126 height 11
click at [302, 156] on icon "underline" at bounding box center [302, 157] width 10 height 10
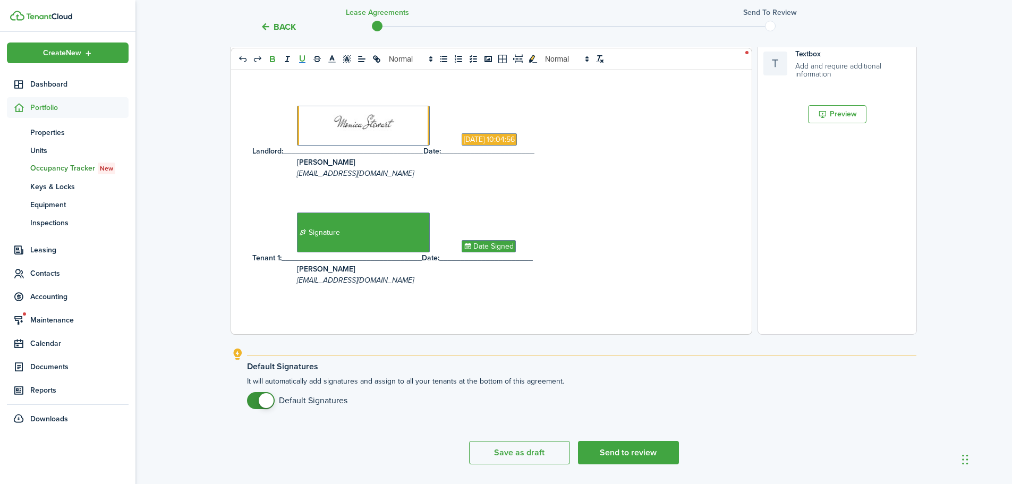
scroll to position [342, 0]
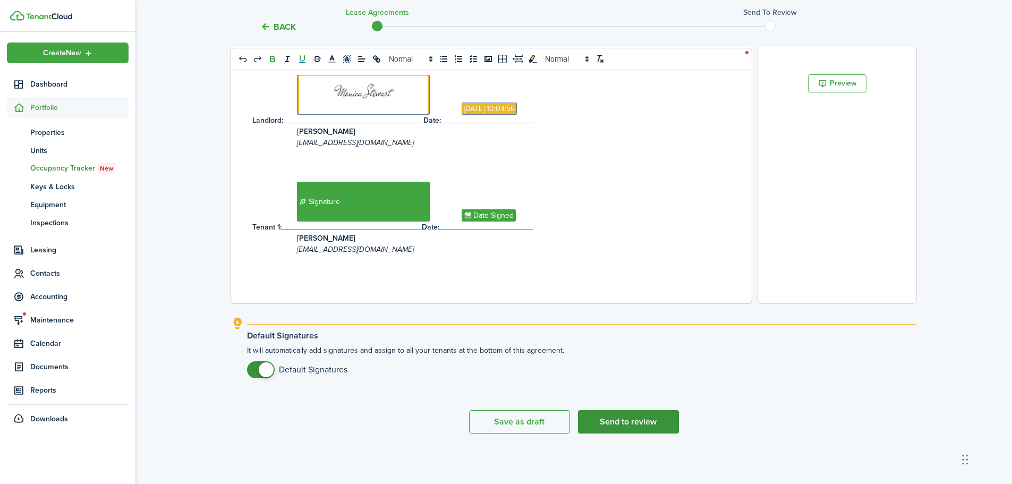
click at [649, 421] on button "Send to review" at bounding box center [628, 421] width 101 height 23
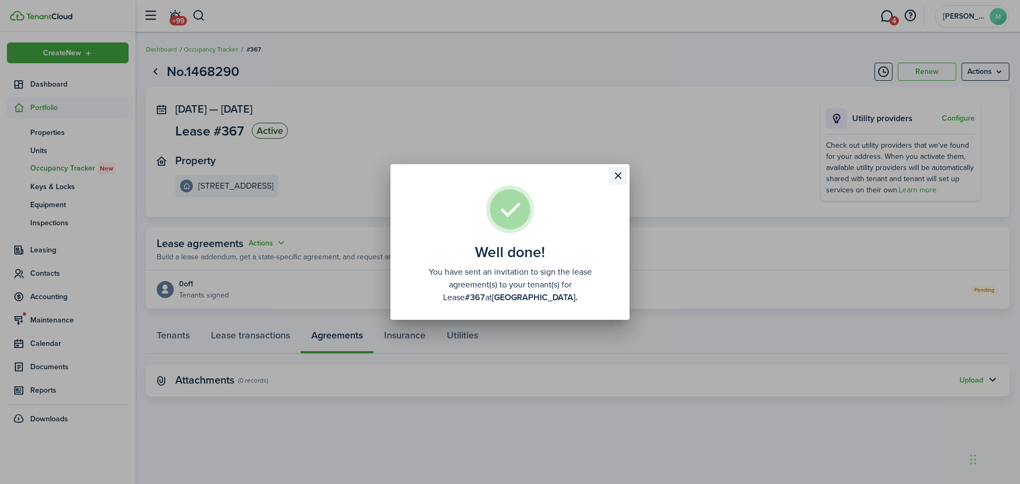
click at [621, 174] on button "Close modal" at bounding box center [618, 176] width 18 height 18
